Goal: Information Seeking & Learning: Learn about a topic

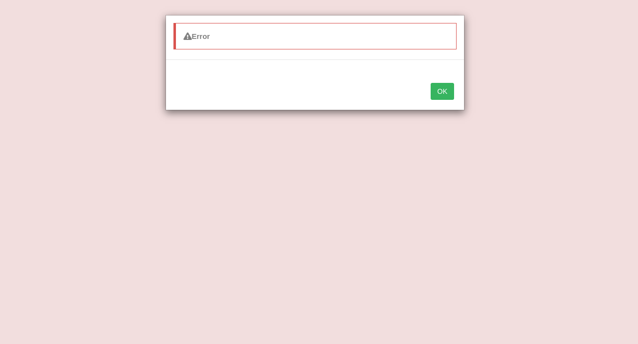
click at [437, 90] on button "OK" at bounding box center [442, 91] width 23 height 17
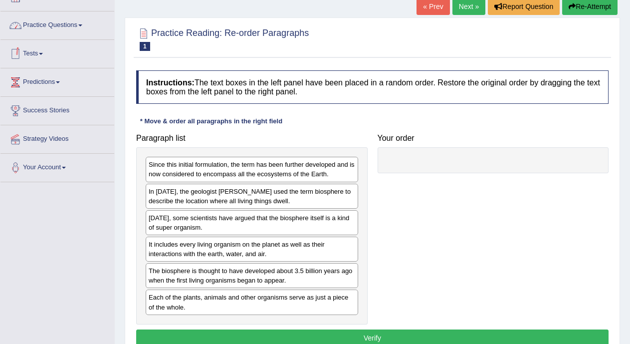
click at [53, 33] on link "Practice Questions" at bounding box center [57, 23] width 114 height 25
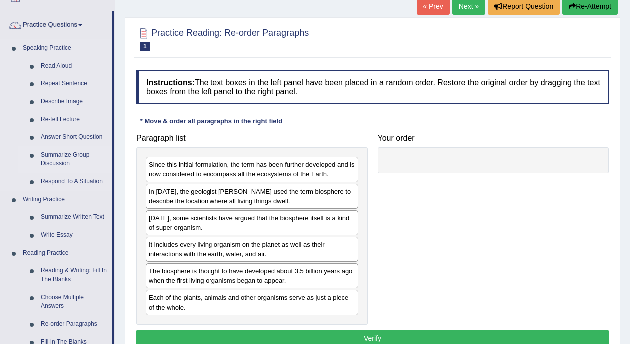
click at [52, 157] on link "Summarize Group Discussion" at bounding box center [73, 159] width 75 height 26
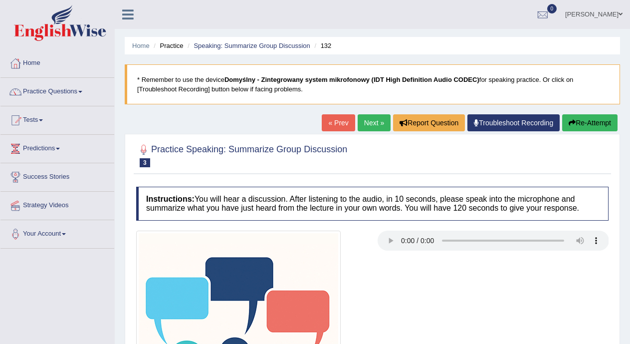
click at [370, 126] on link "Next »" at bounding box center [373, 122] width 33 height 17
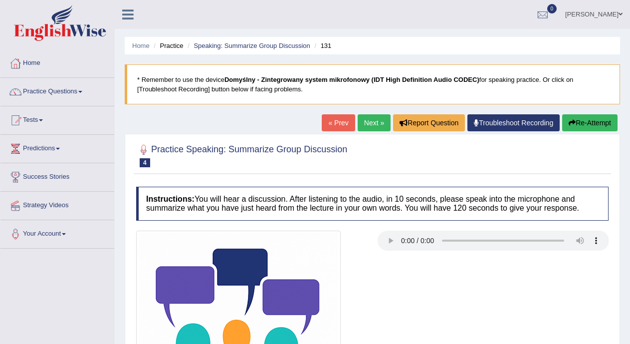
click at [342, 125] on link "« Prev" at bounding box center [338, 122] width 33 height 17
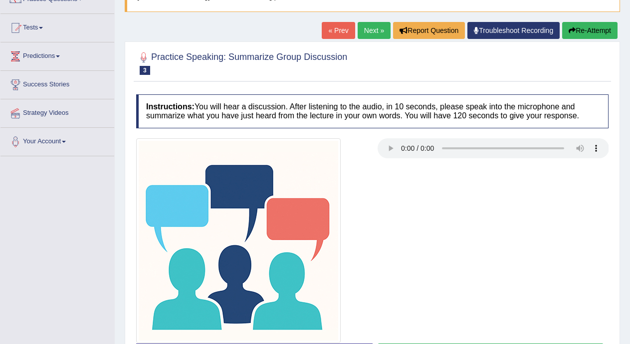
scroll to position [180, 0]
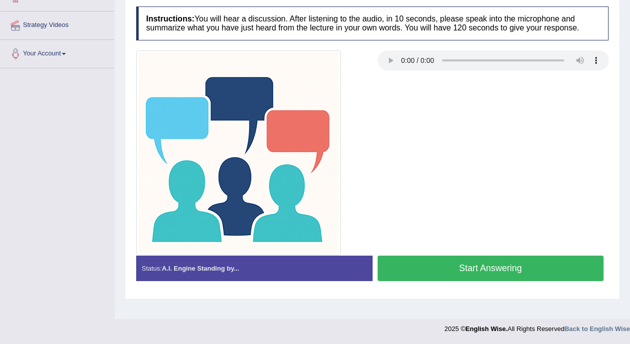
click at [548, 271] on button "Start Answering" at bounding box center [490, 267] width 226 height 25
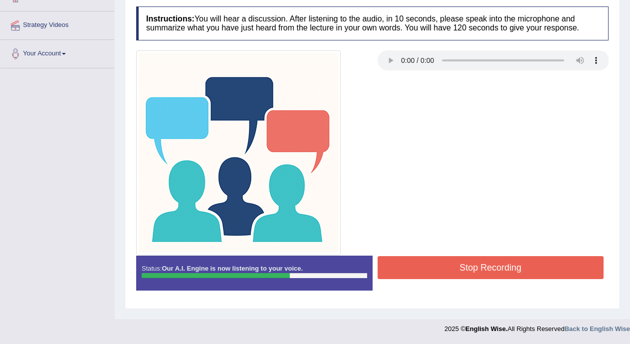
click at [548, 271] on button "Stop Recording" at bounding box center [490, 267] width 226 height 23
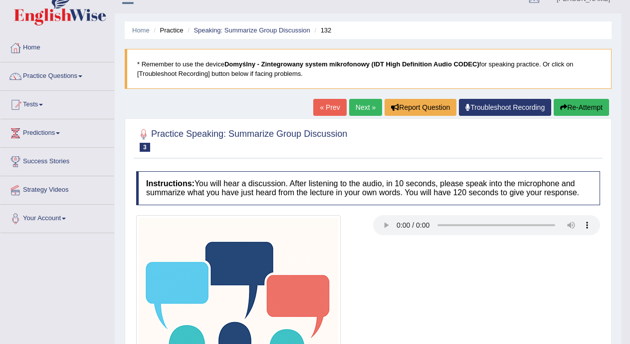
scroll to position [0, 0]
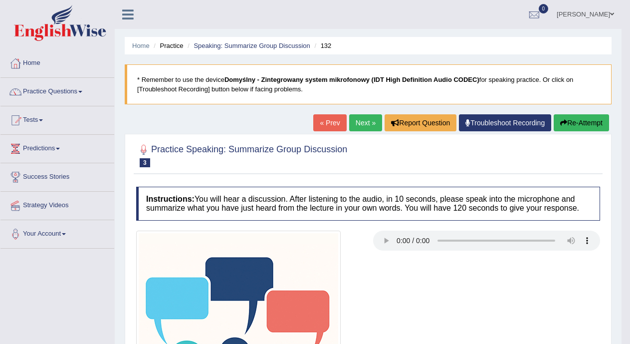
click at [334, 120] on link "« Prev" at bounding box center [329, 122] width 33 height 17
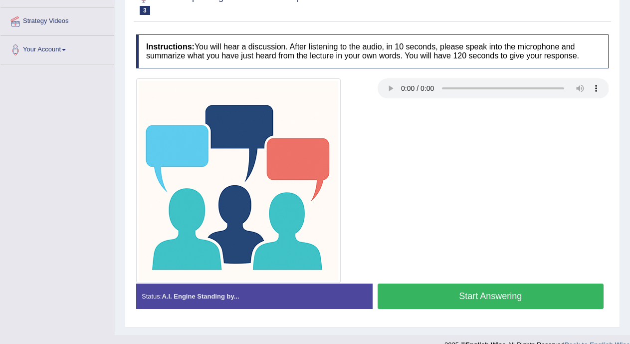
click at [514, 290] on button "Start Answering" at bounding box center [490, 295] width 226 height 25
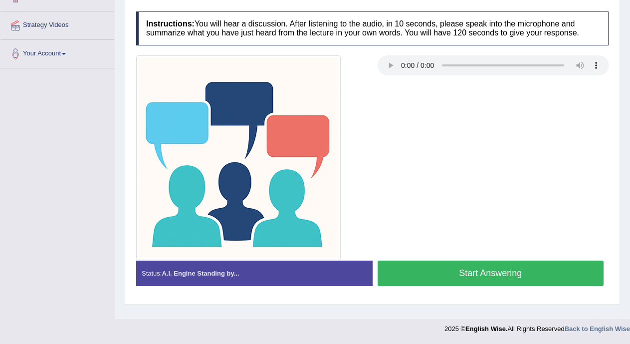
scroll to position [180, 0]
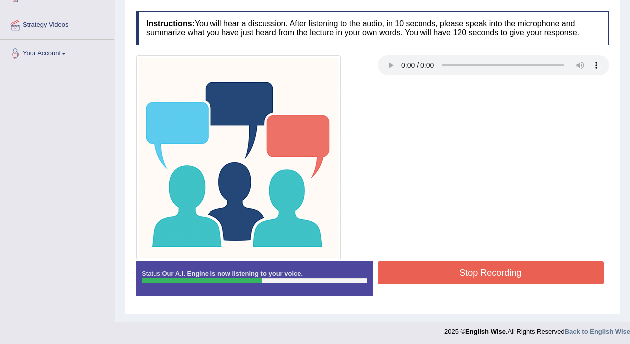
click at [511, 273] on button "Stop Recording" at bounding box center [490, 272] width 226 height 23
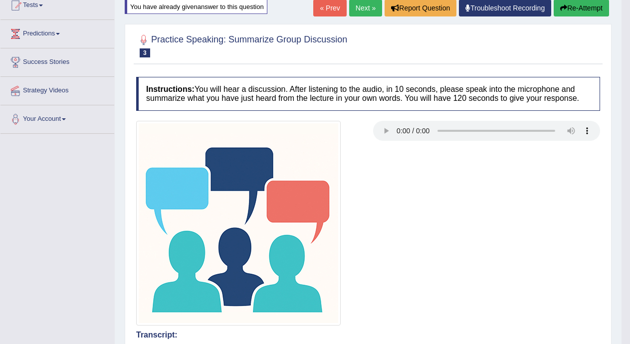
scroll to position [78, 0]
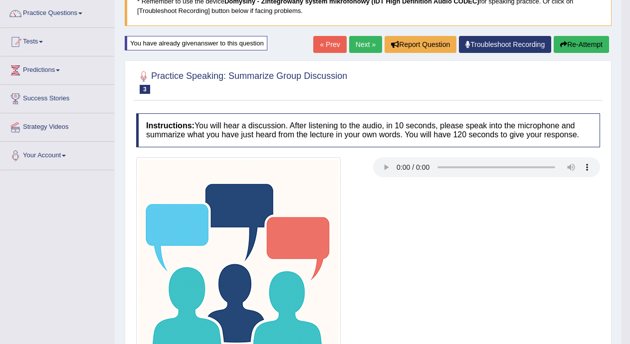
click at [326, 47] on link "« Prev" at bounding box center [329, 44] width 33 height 17
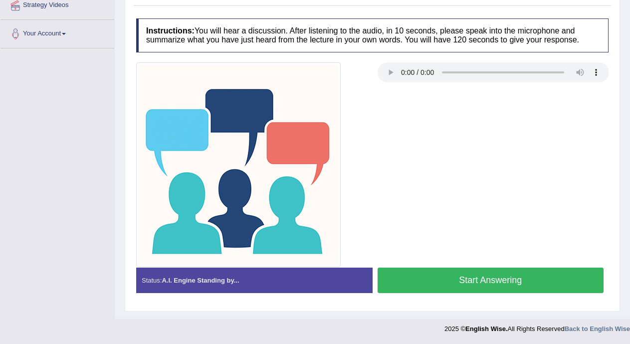
click at [420, 274] on button "Start Answering" at bounding box center [490, 279] width 226 height 25
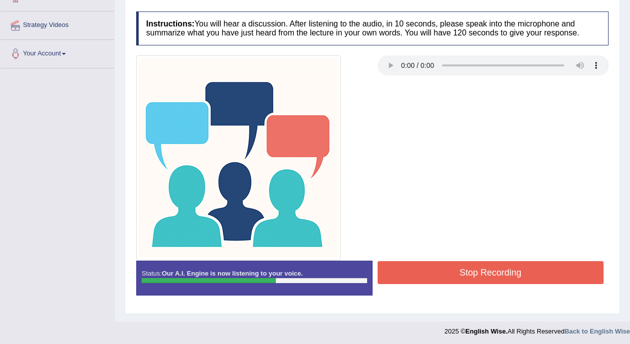
click at [420, 274] on button "Stop Recording" at bounding box center [490, 272] width 226 height 23
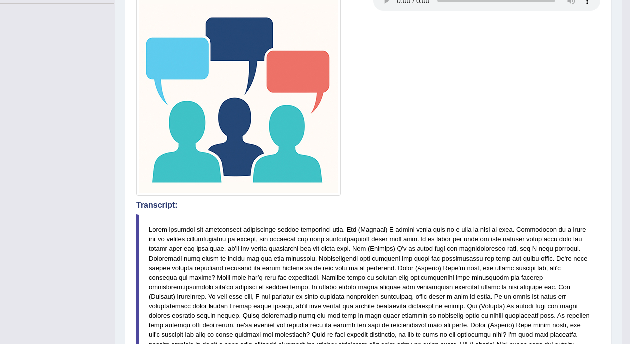
scroll to position [0, 0]
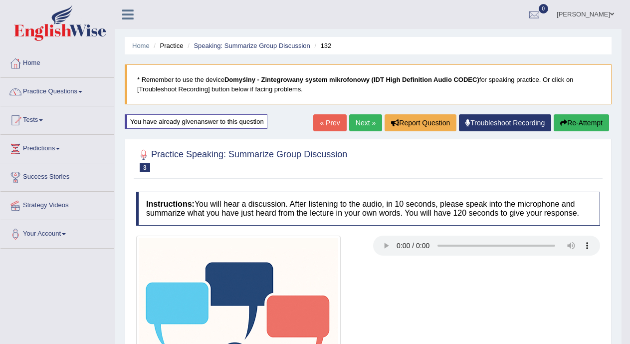
click at [331, 123] on link "« Prev" at bounding box center [329, 122] width 33 height 17
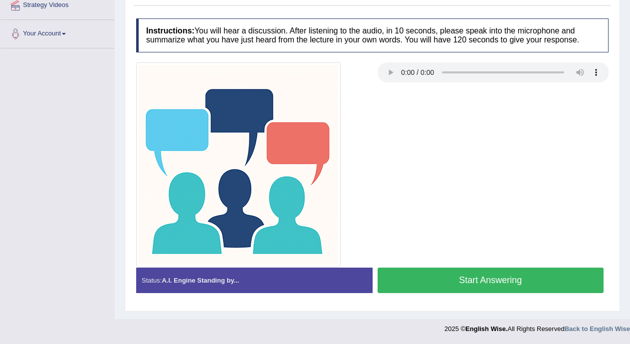
click at [492, 275] on button "Start Answering" at bounding box center [490, 279] width 226 height 25
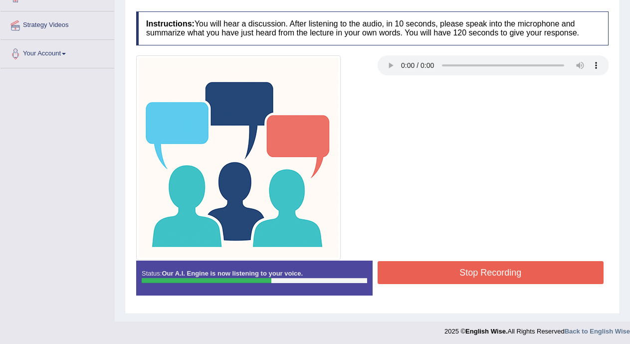
click at [462, 278] on button "Stop Recording" at bounding box center [490, 272] width 226 height 23
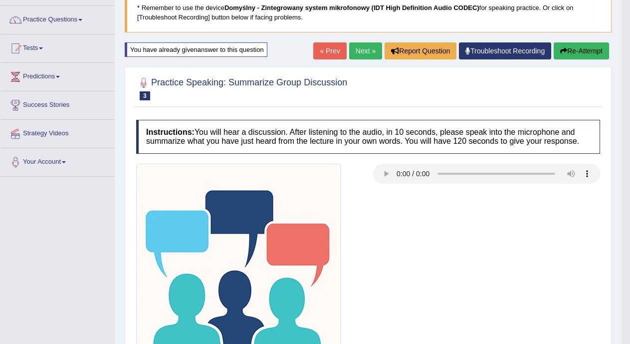
scroll to position [67, 0]
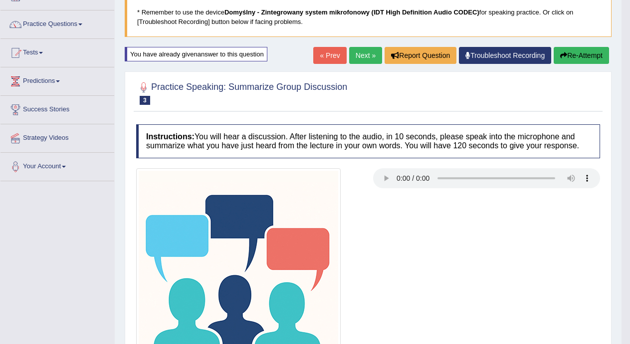
click at [365, 53] on link "Next »" at bounding box center [365, 55] width 33 height 17
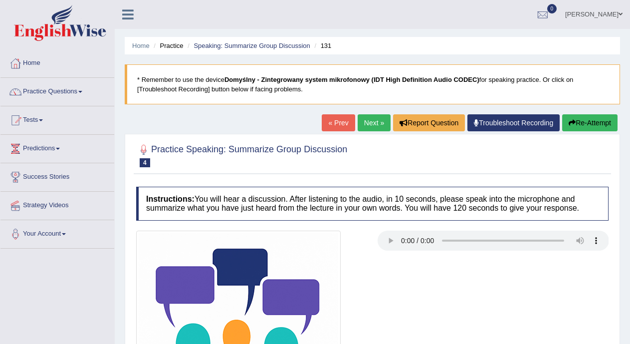
click at [362, 126] on link "Next »" at bounding box center [373, 122] width 33 height 17
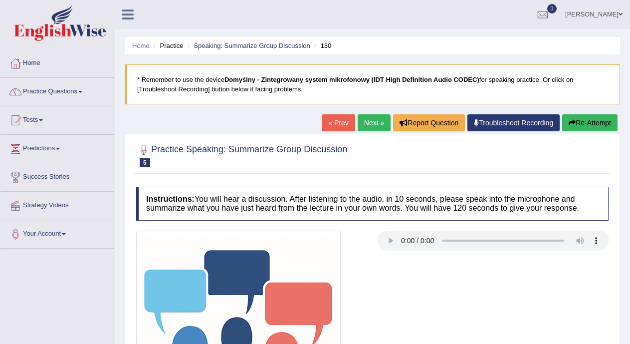
drag, startPoint x: 0, startPoint y: 0, endPoint x: 362, endPoint y: 126, distance: 383.1
click at [362, 126] on link "Next »" at bounding box center [373, 122] width 33 height 17
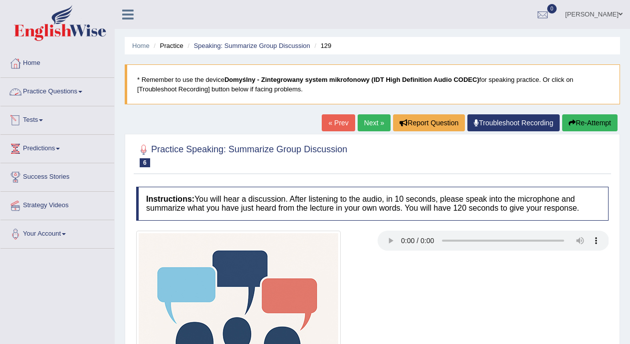
click at [71, 92] on link "Practice Questions" at bounding box center [57, 90] width 114 height 25
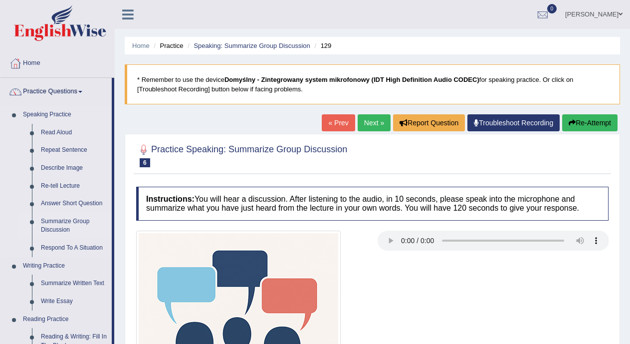
click at [60, 223] on link "Summarize Group Discussion" at bounding box center [73, 225] width 75 height 26
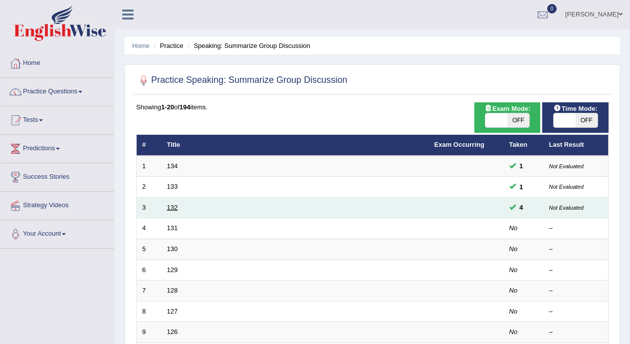
click at [174, 204] on link "132" at bounding box center [172, 206] width 11 height 7
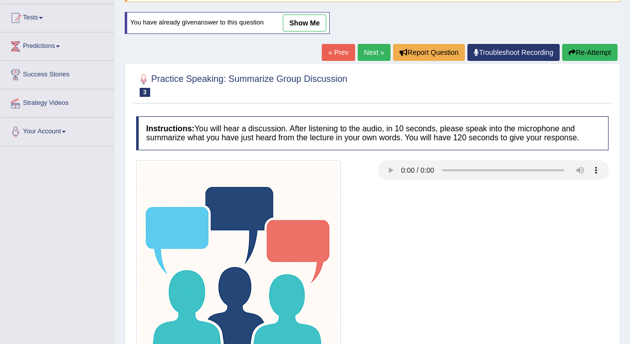
scroll to position [200, 0]
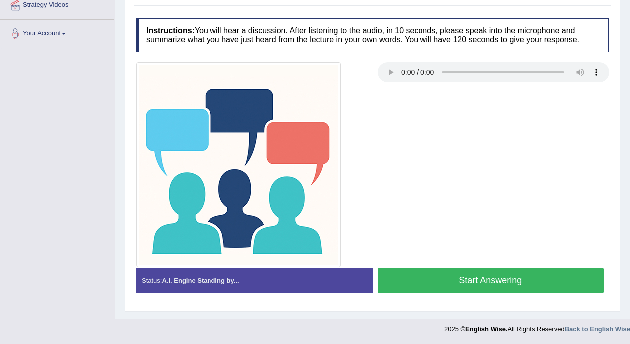
click at [497, 285] on button "Start Answering" at bounding box center [490, 279] width 226 height 25
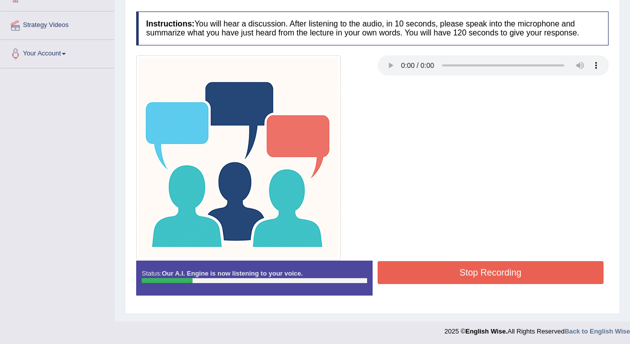
click at [482, 280] on button "Stop Recording" at bounding box center [490, 272] width 226 height 23
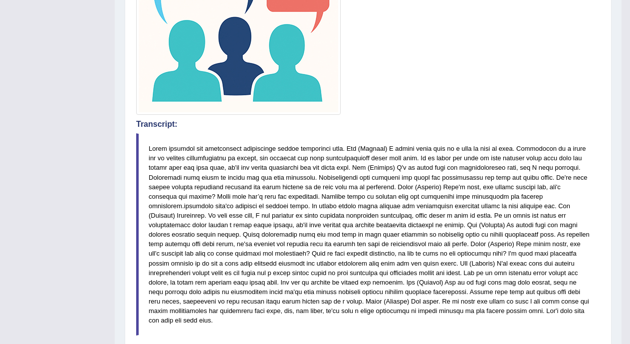
scroll to position [95, 0]
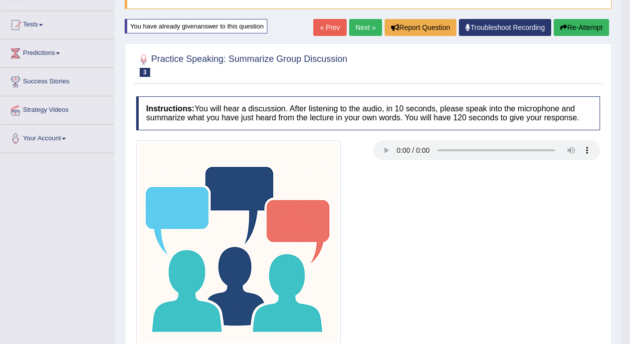
click at [371, 29] on link "Next »" at bounding box center [365, 27] width 33 height 17
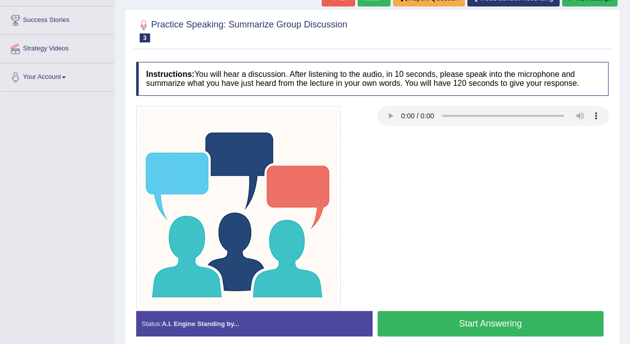
scroll to position [183, 0]
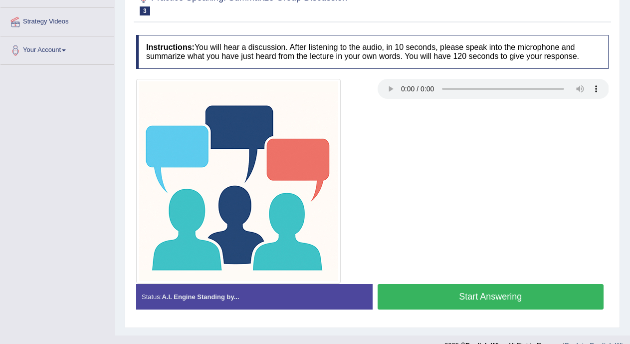
click at [498, 286] on button "Start Answering" at bounding box center [490, 296] width 226 height 25
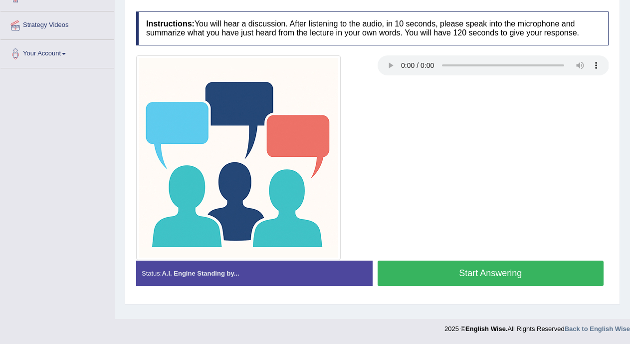
scroll to position [180, 0]
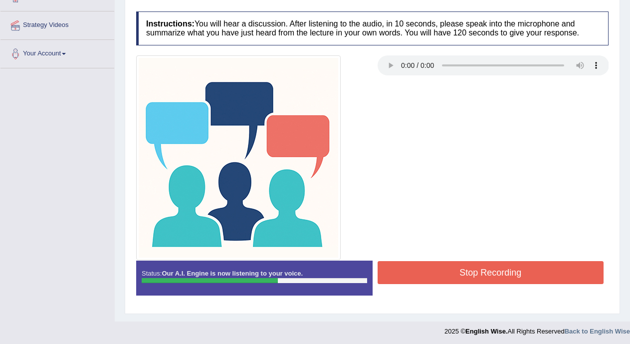
click at [493, 276] on button "Stop Recording" at bounding box center [490, 272] width 226 height 23
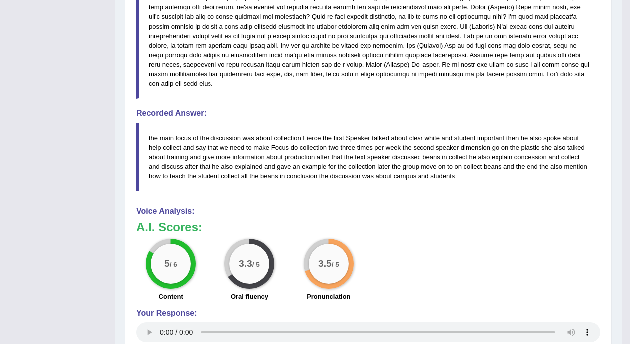
scroll to position [588, 0]
